Goal: Find specific page/section: Find specific page/section

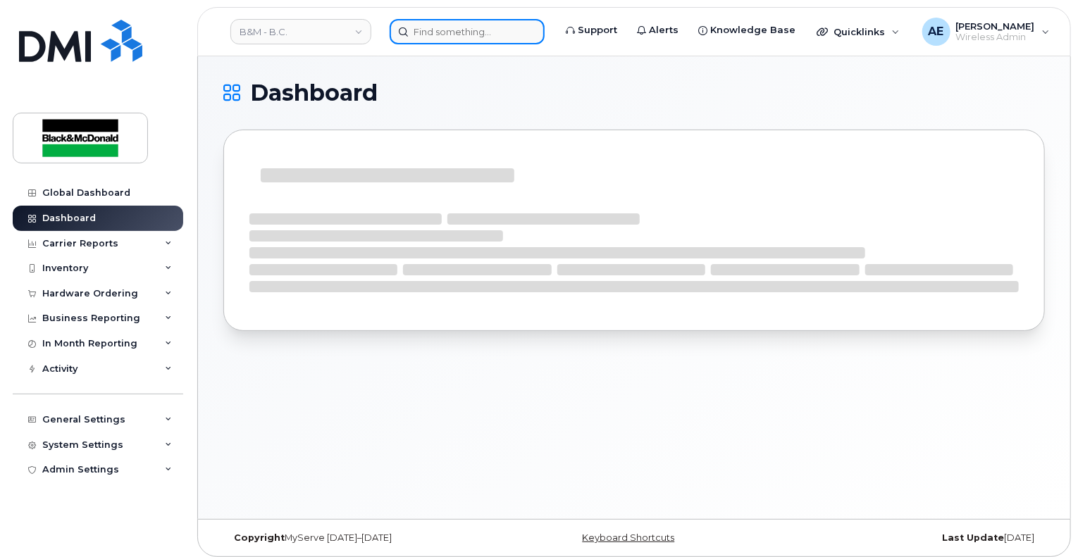
click at [460, 37] on input at bounding box center [467, 31] width 155 height 25
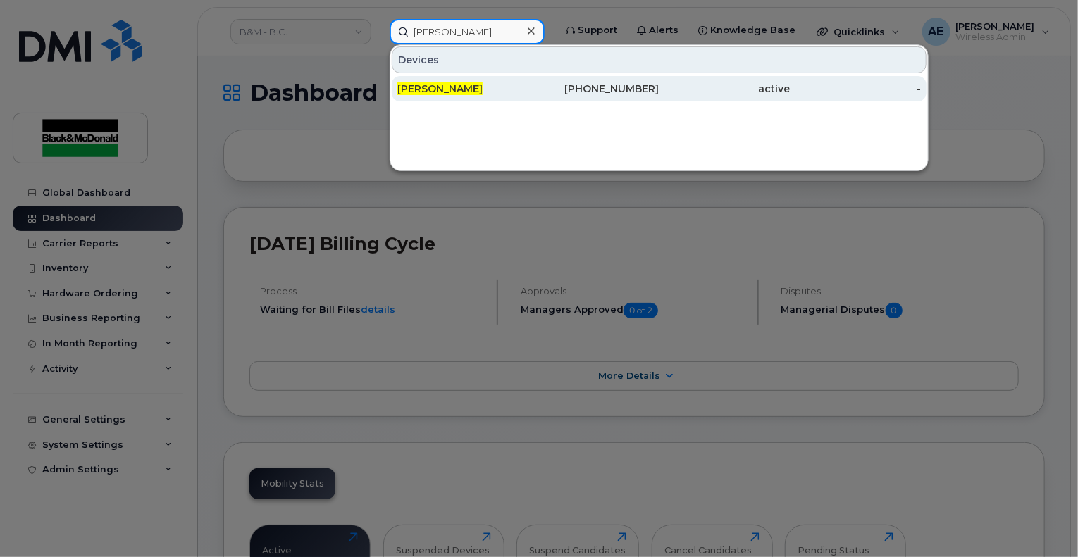
type input "[PERSON_NAME]"
click at [474, 92] on div "[PERSON_NAME]" at bounding box center [462, 89] width 131 height 14
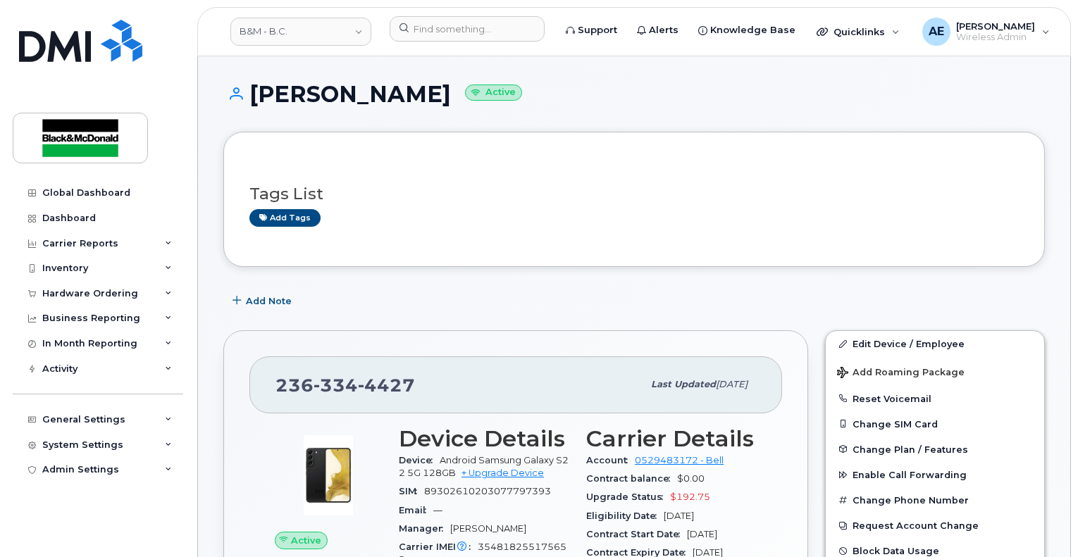
scroll to position [282, 0]
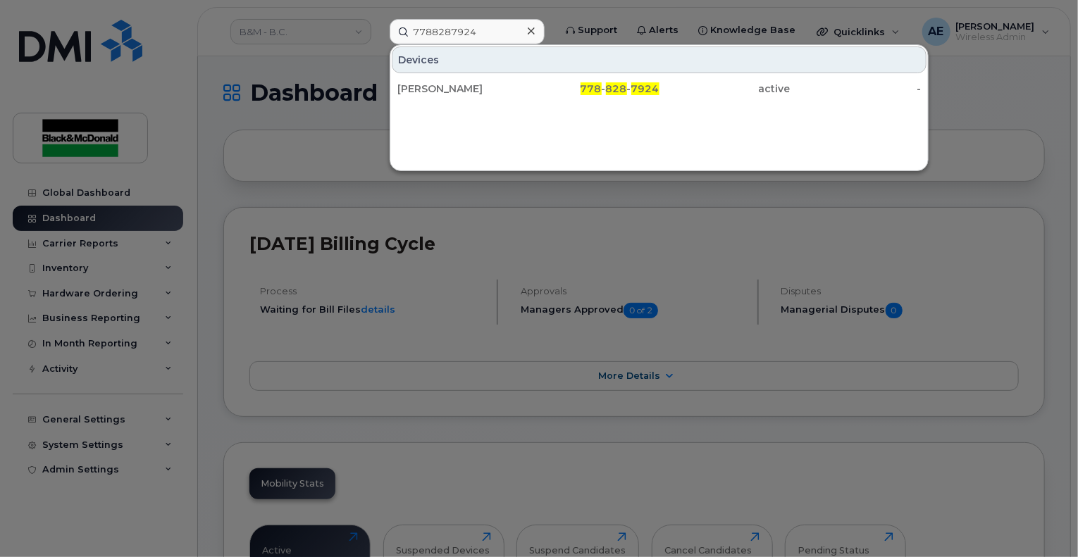
click at [598, 30] on div at bounding box center [539, 278] width 1078 height 557
